Goal: Transaction & Acquisition: Purchase product/service

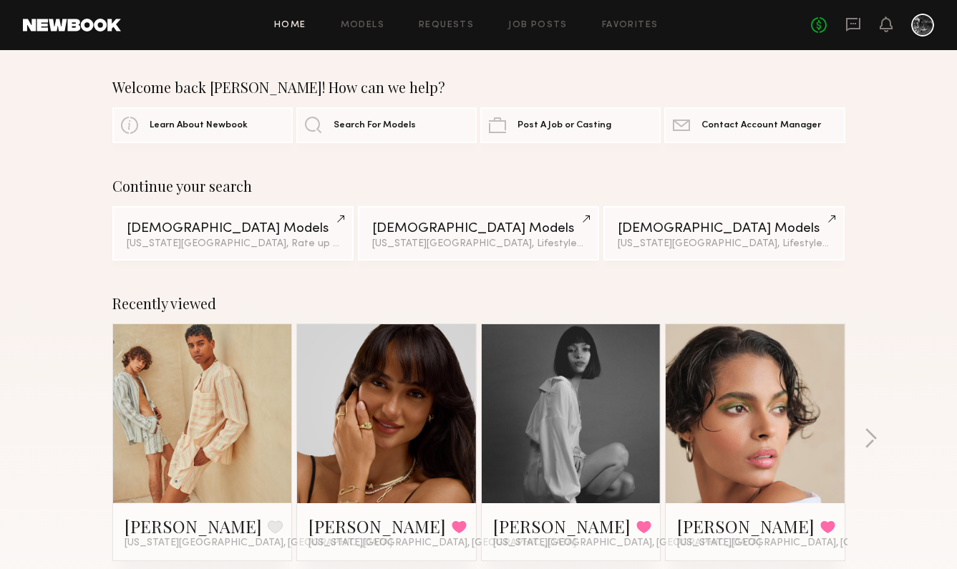
click at [356, 32] on div "Home Models Requests Job Posts Favorites Sign Out No fees up to $5,000" at bounding box center [527, 25] width 813 height 23
click at [362, 21] on link "Models" at bounding box center [363, 25] width 44 height 9
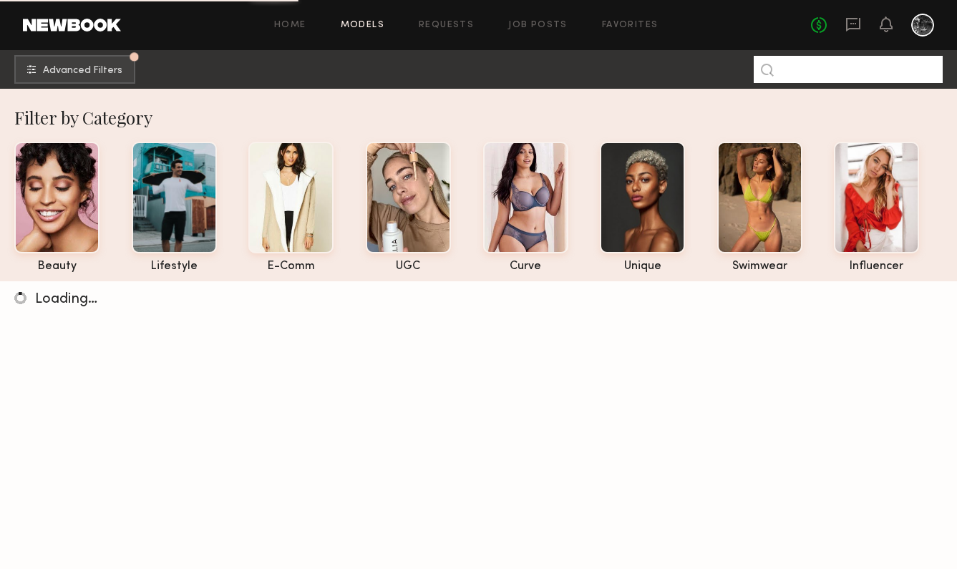
click at [817, 72] on input at bounding box center [848, 69] width 189 height 27
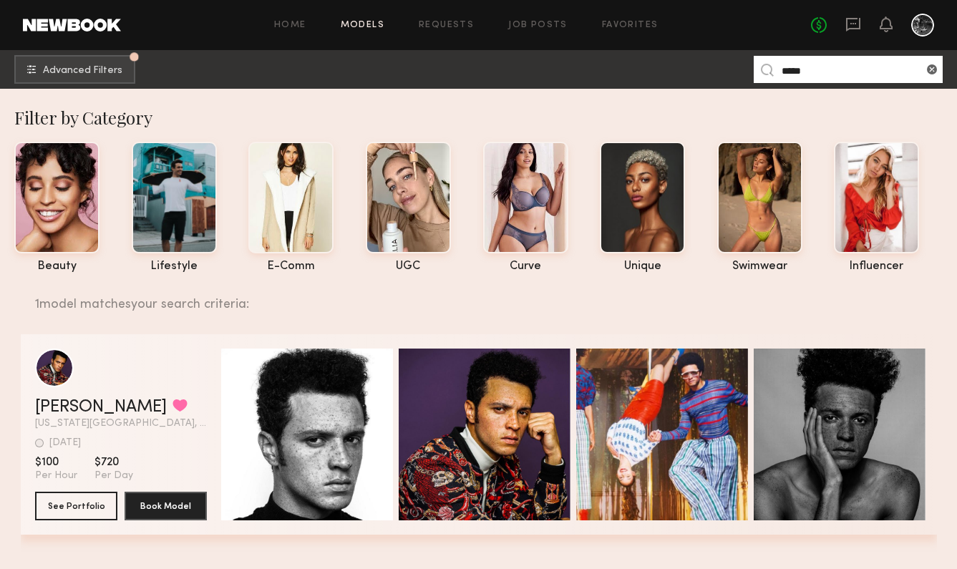
scroll to position [104, 0]
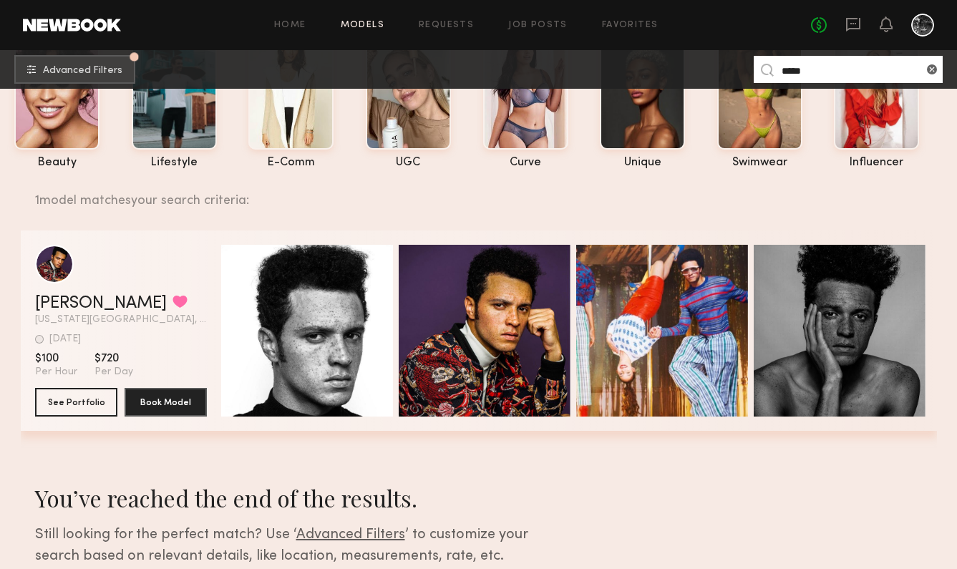
click at [807, 64] on input "*****" at bounding box center [848, 69] width 189 height 27
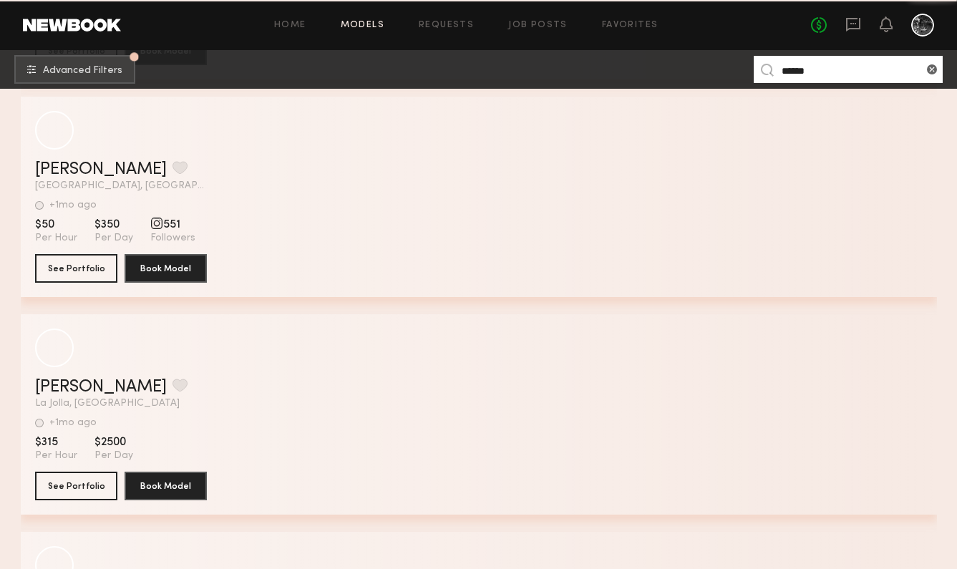
scroll to position [7635, 0]
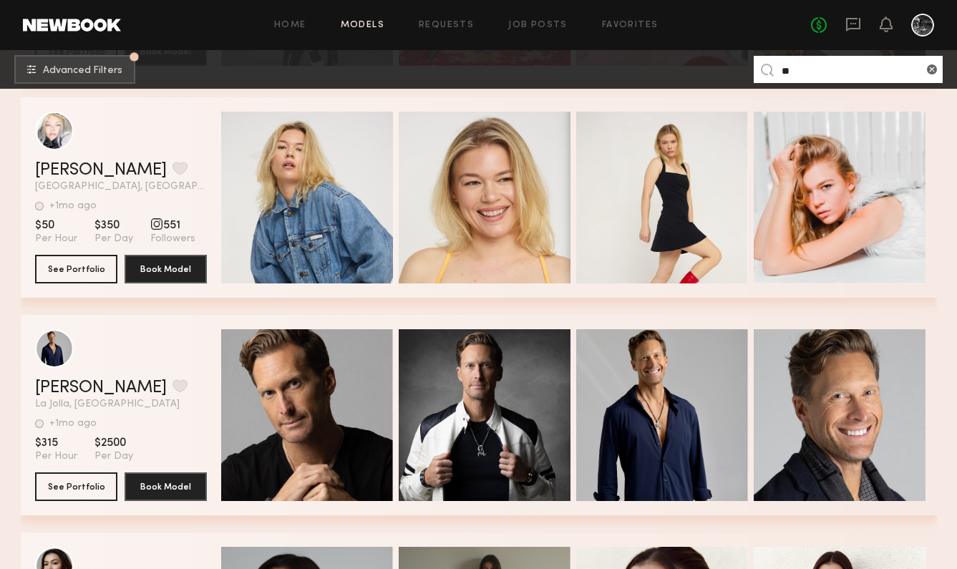
type input "*"
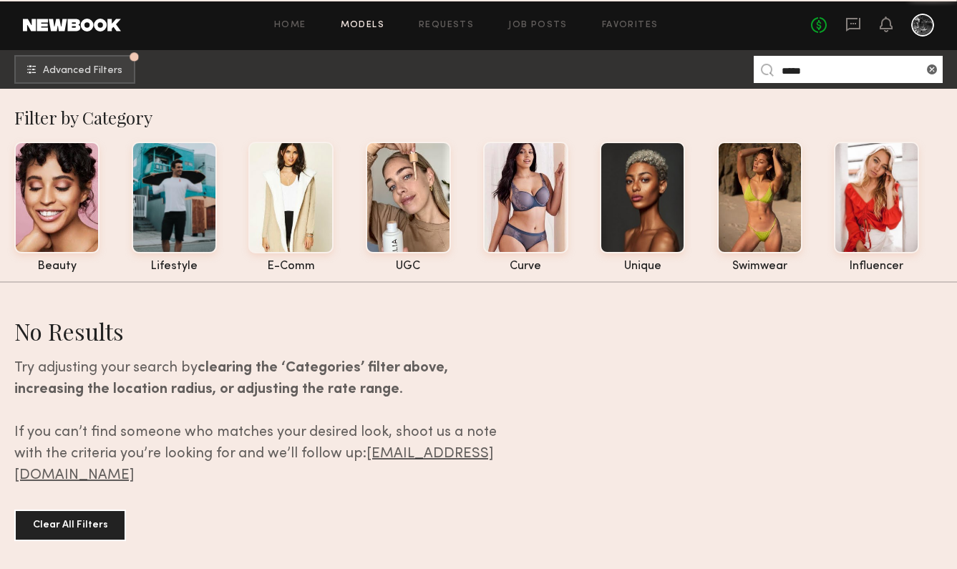
type input "*****"
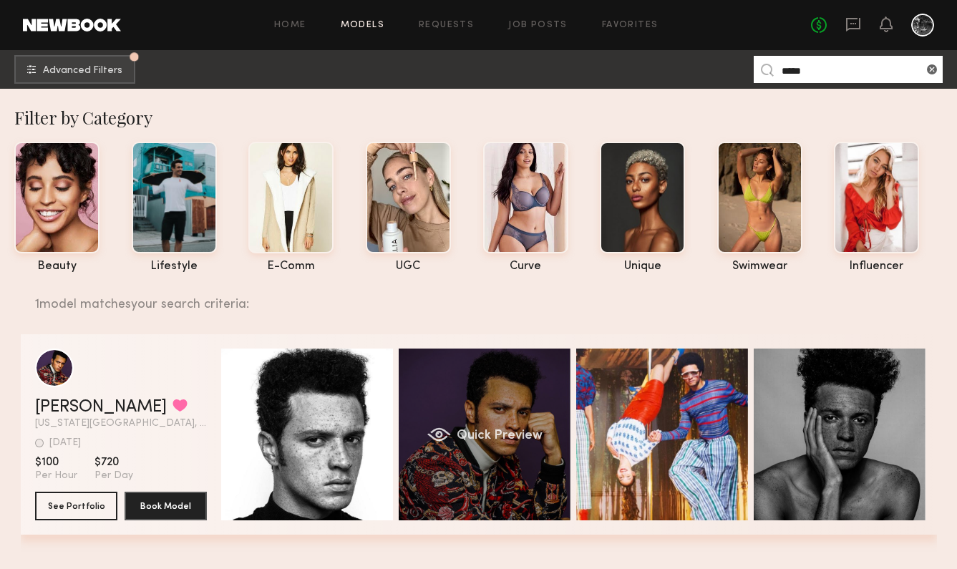
click at [471, 414] on div "Quick Preview" at bounding box center [485, 435] width 172 height 172
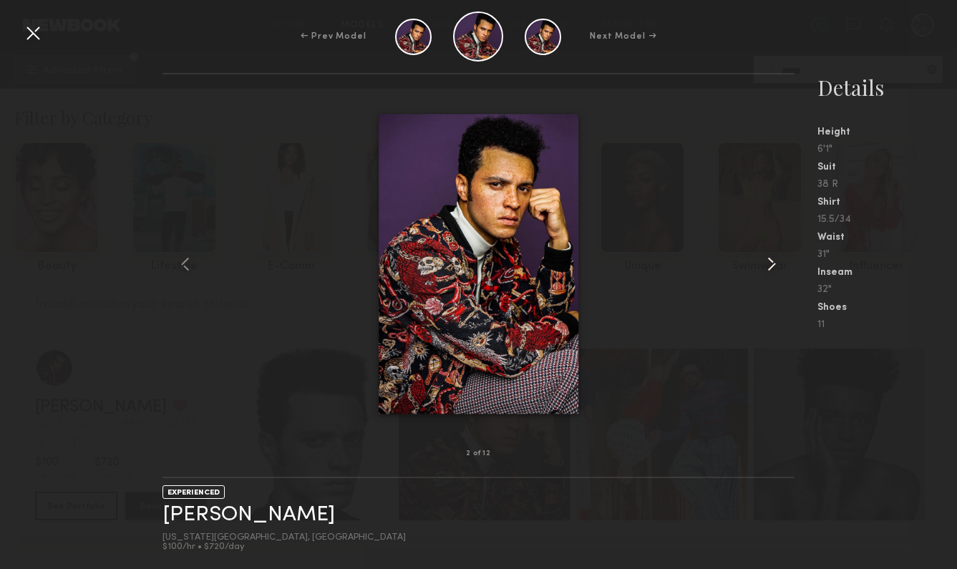
click at [770, 260] on common-icon at bounding box center [771, 264] width 23 height 23
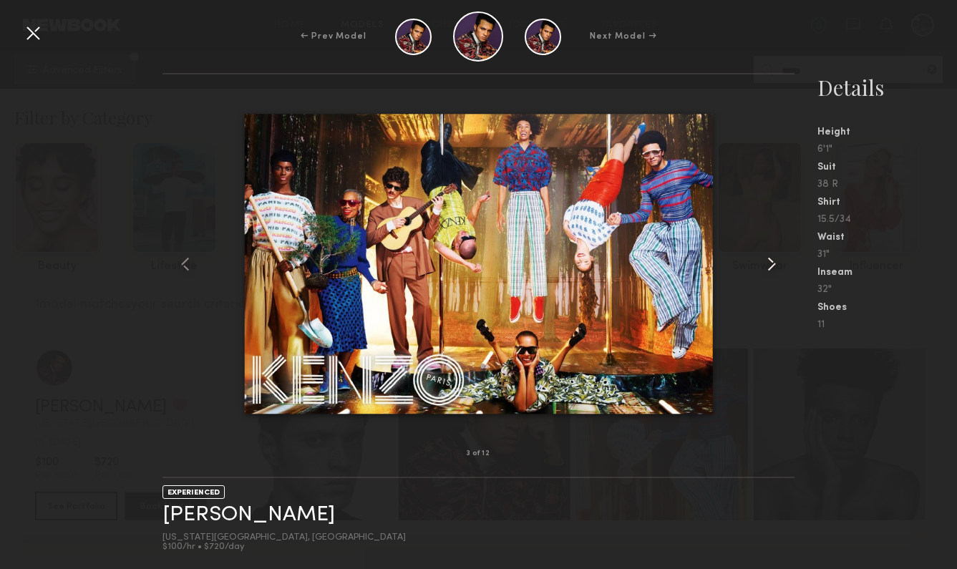
click at [770, 260] on common-icon at bounding box center [771, 264] width 23 height 23
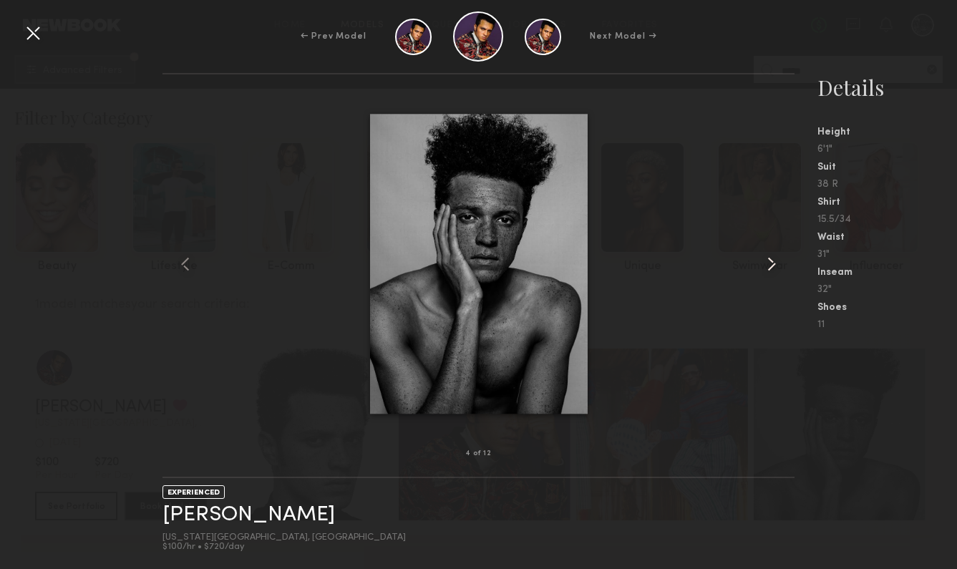
click at [770, 260] on common-icon at bounding box center [771, 264] width 23 height 23
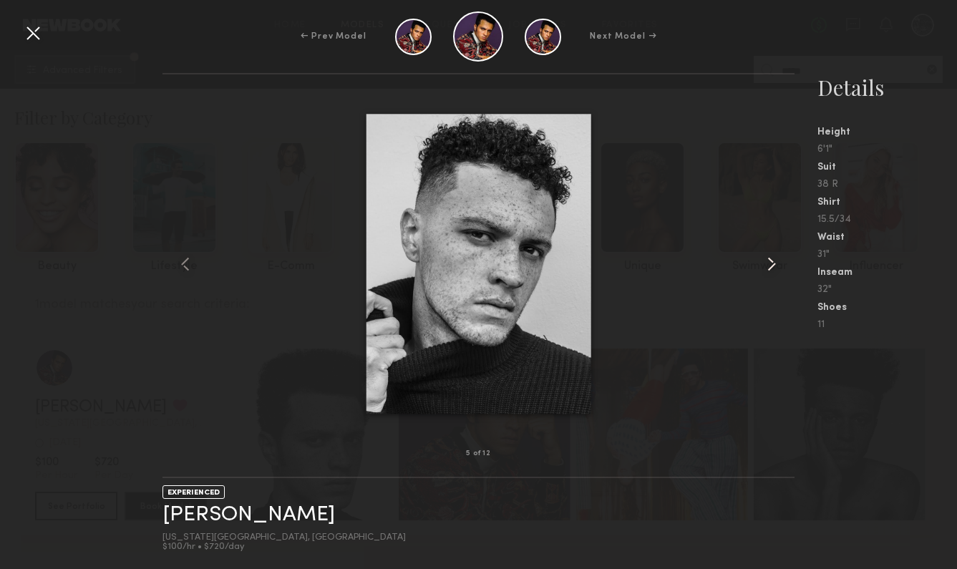
click at [770, 260] on common-icon at bounding box center [771, 264] width 23 height 23
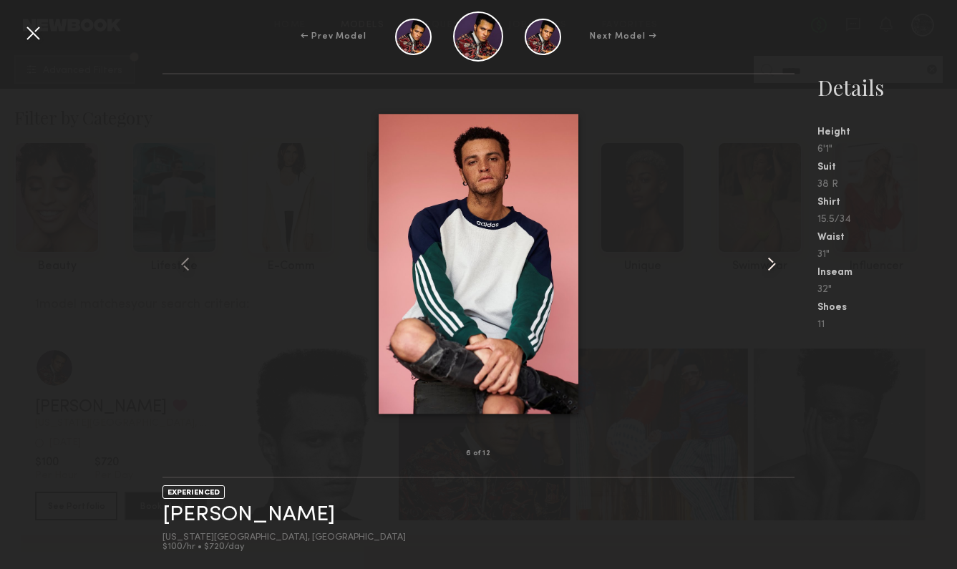
click at [770, 260] on common-icon at bounding box center [771, 264] width 23 height 23
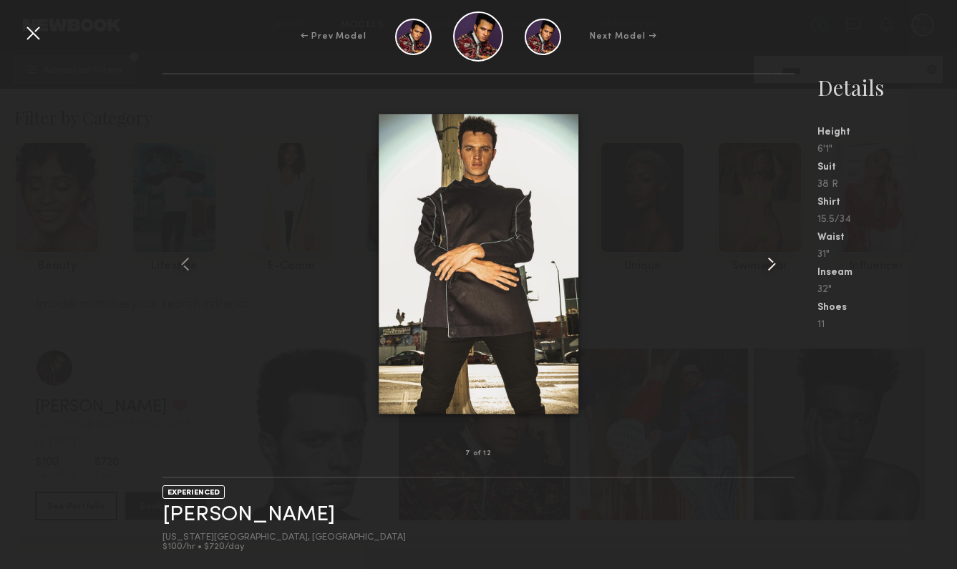
click at [770, 260] on common-icon at bounding box center [771, 264] width 23 height 23
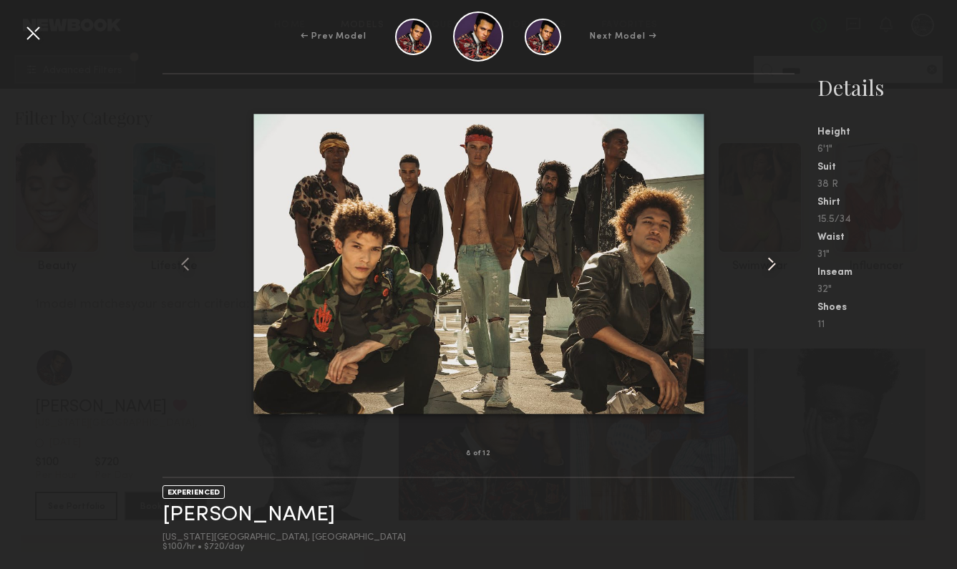
click at [770, 260] on common-icon at bounding box center [771, 264] width 23 height 23
